Goal: Transaction & Acquisition: Purchase product/service

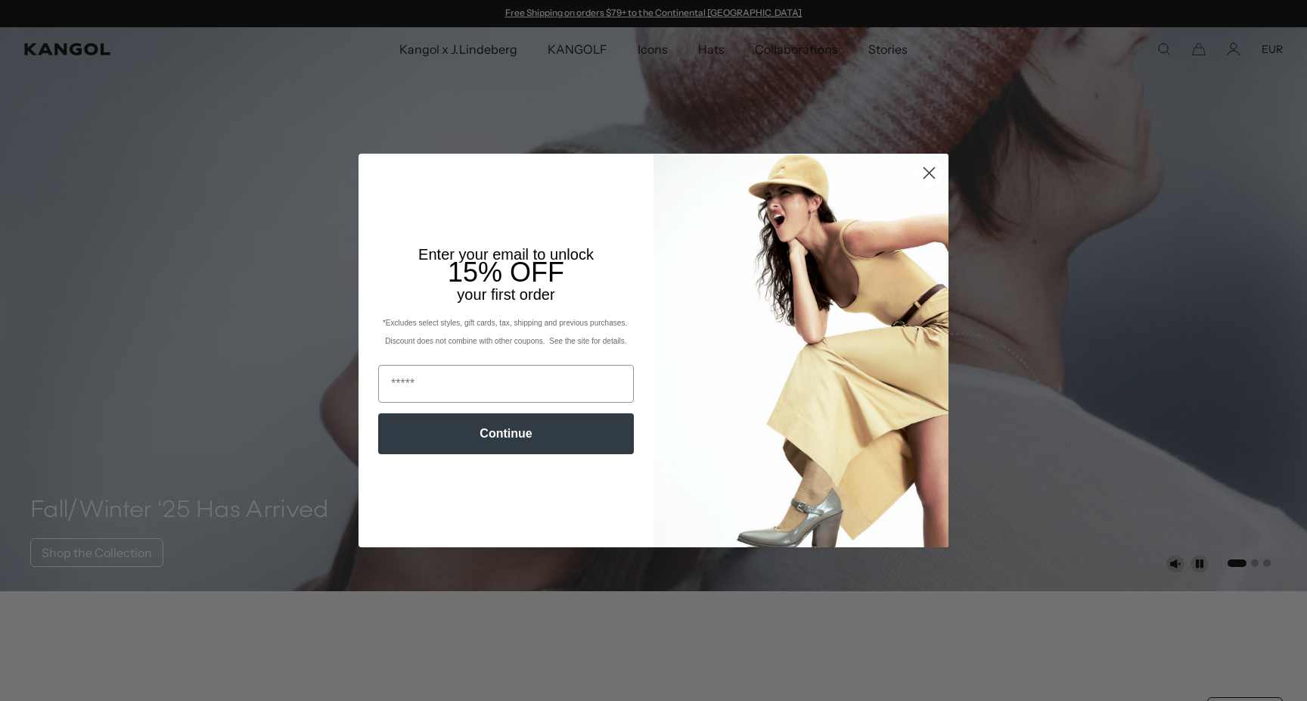
click at [492, 50] on div "Close dialog Enter your email to unlock 15% OFF your first order *Excludes sele…" at bounding box center [653, 350] width 1307 height 701
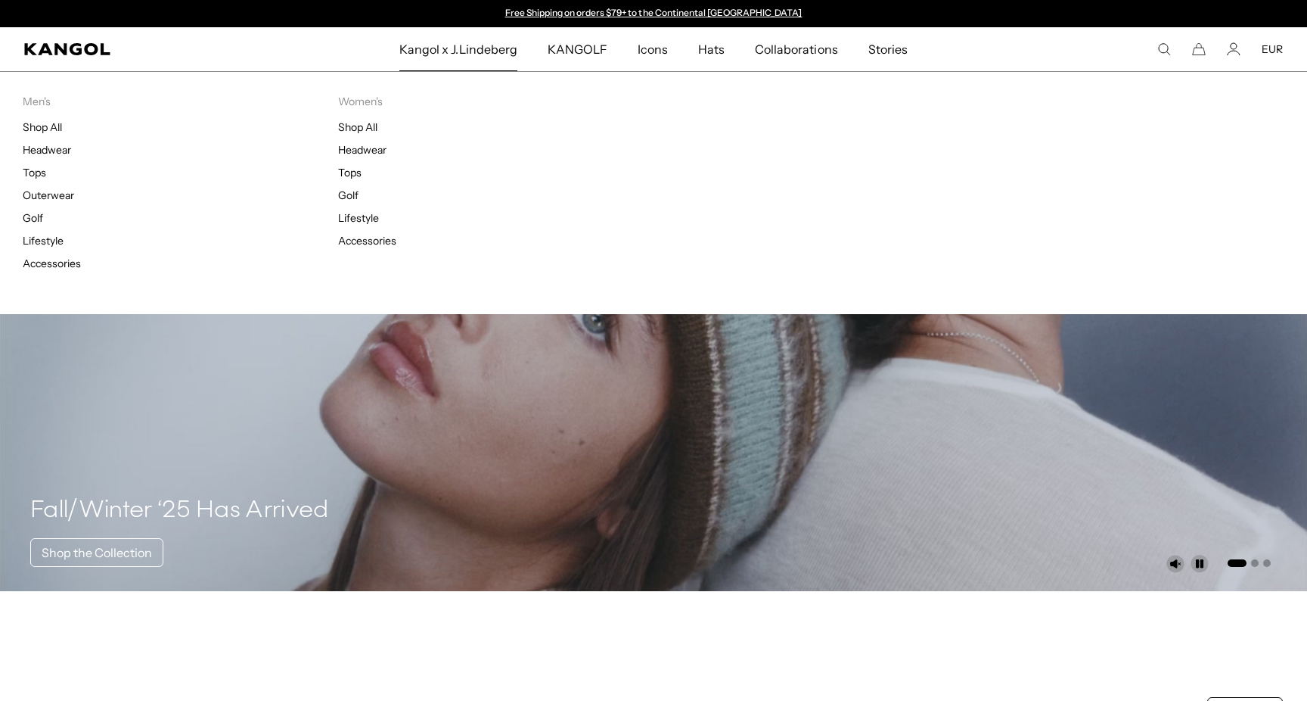
click at [490, 49] on span "Kangol x J.Lindeberg" at bounding box center [458, 49] width 118 height 44
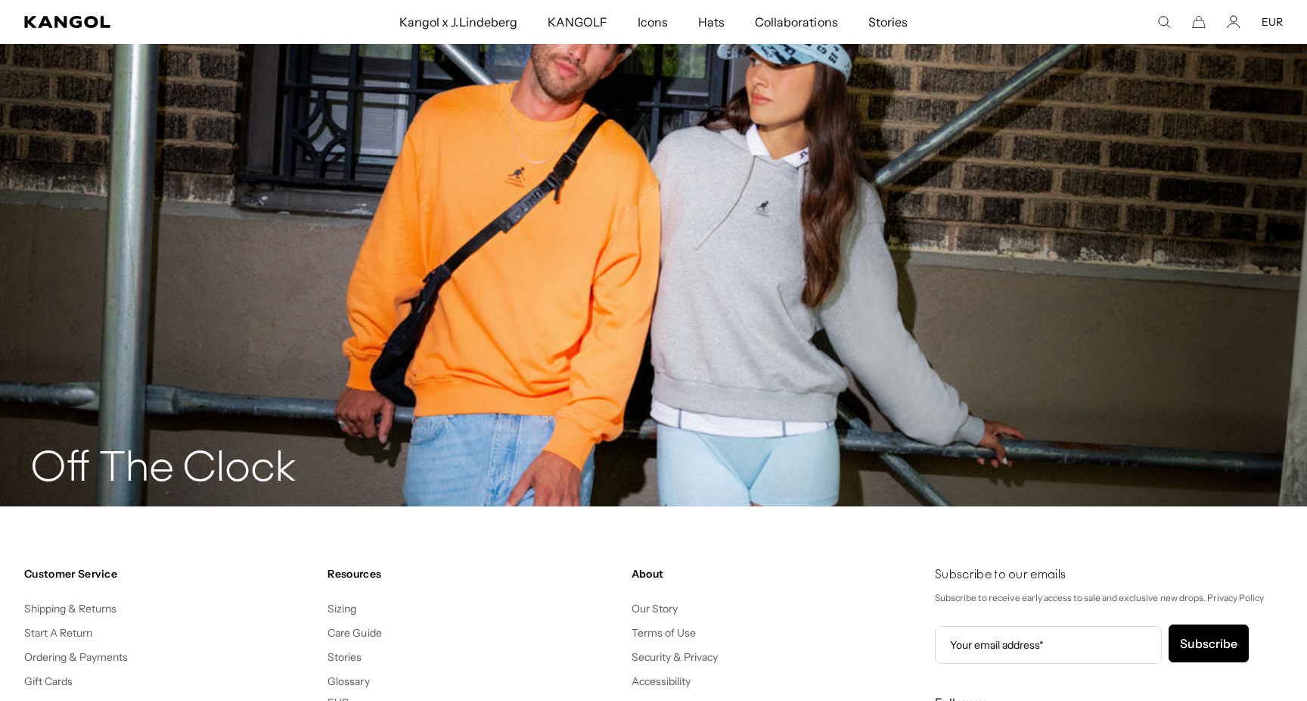
scroll to position [2503, 0]
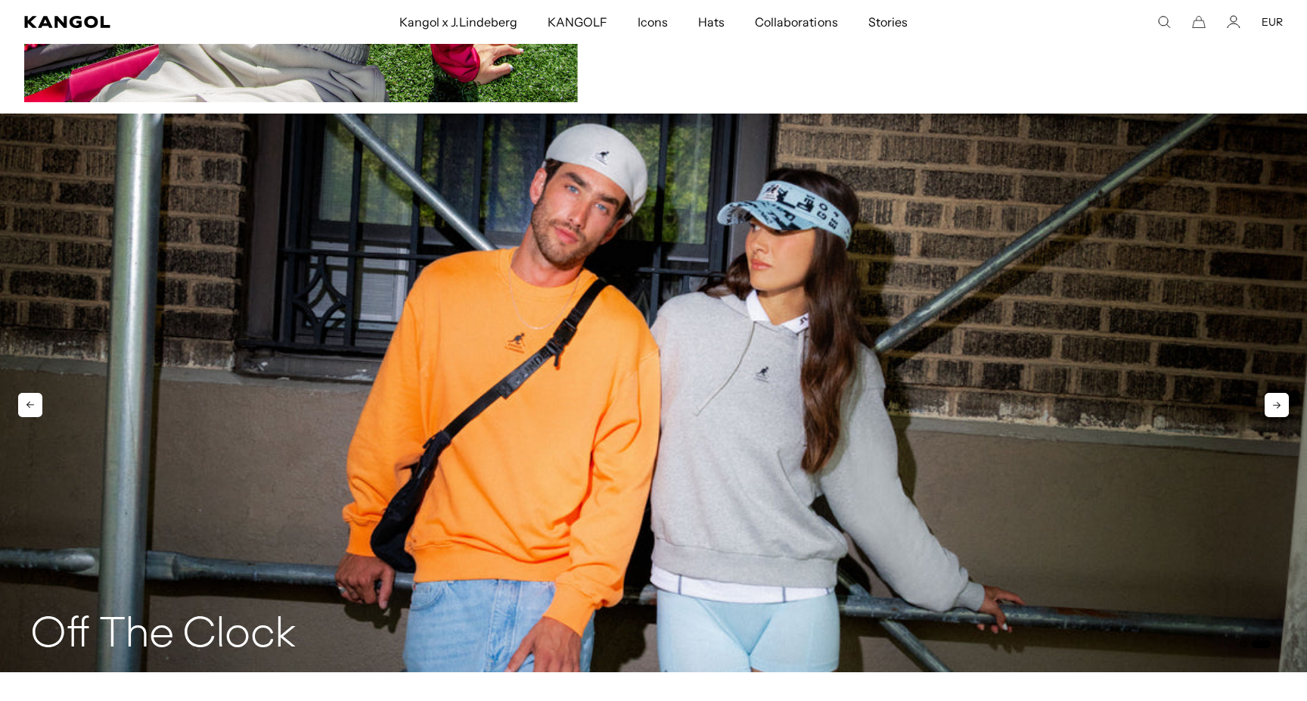
click at [876, 420] on img "2 of 2" at bounding box center [653, 392] width 1307 height 558
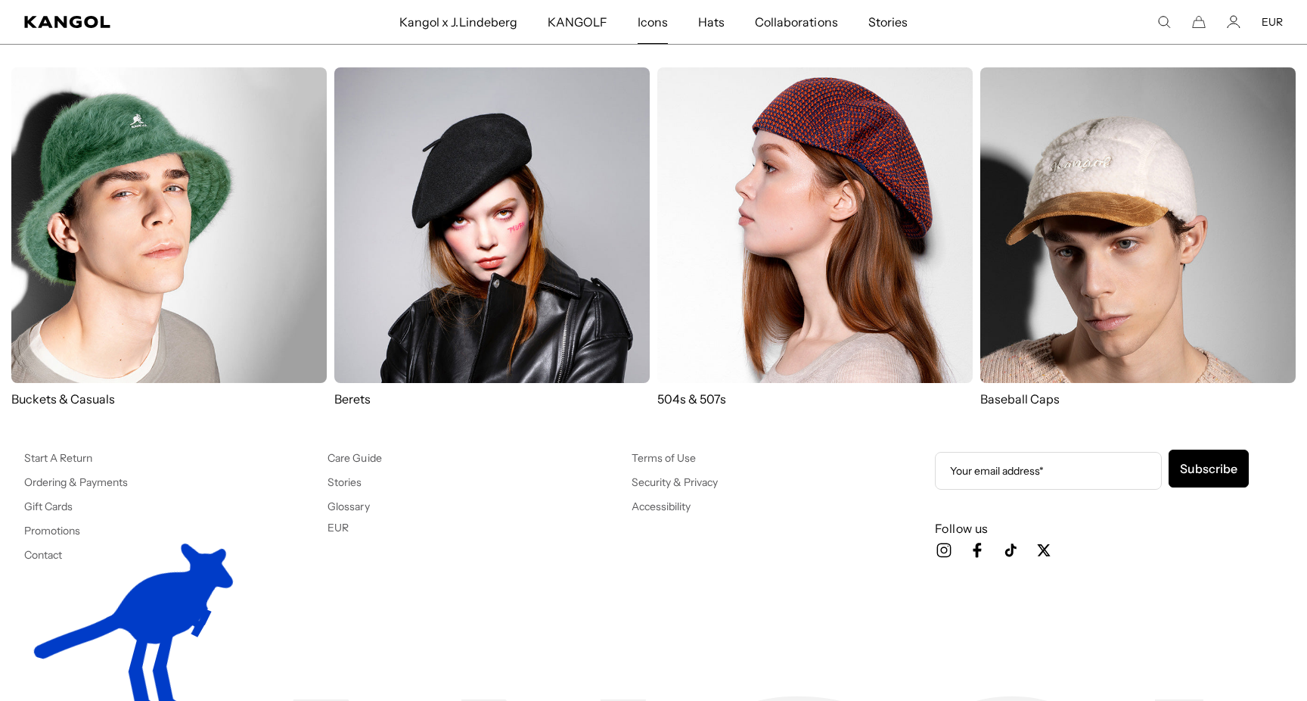
scroll to position [0, 312]
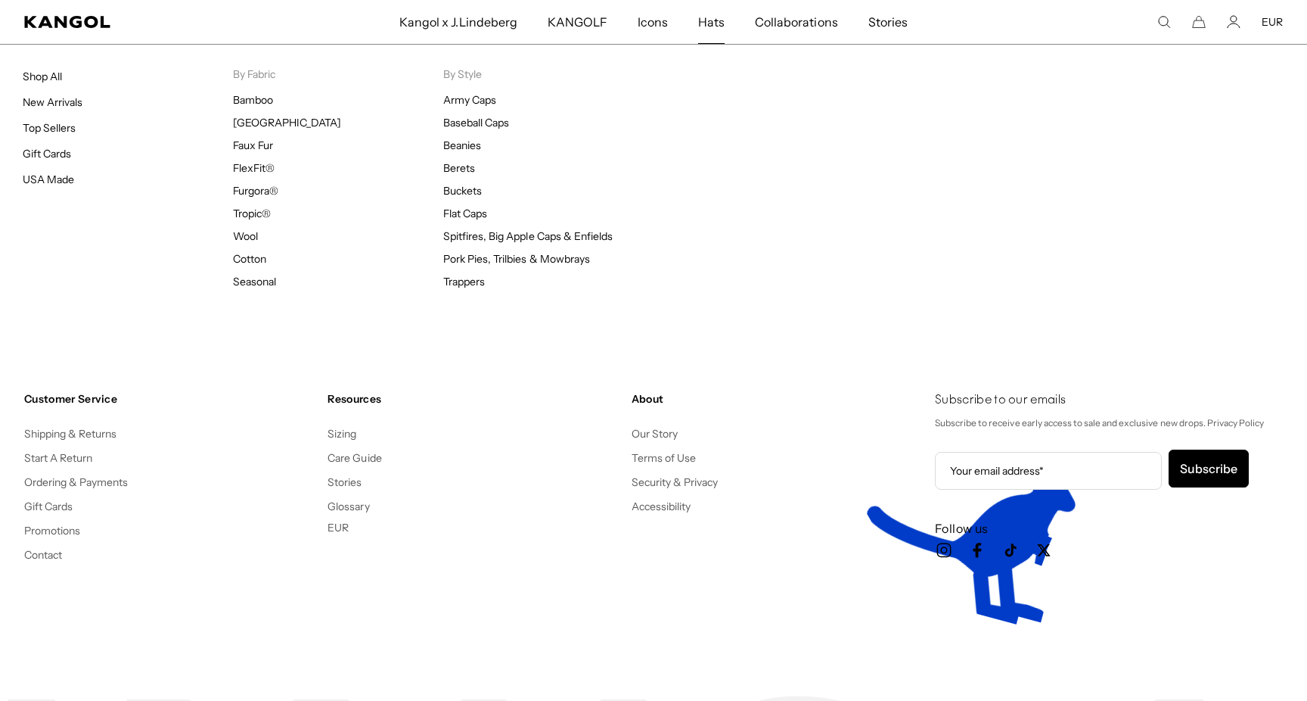
click at [714, 23] on span "Hats" at bounding box center [711, 22] width 26 height 44
